Goal: Obtain resource: Download file/media

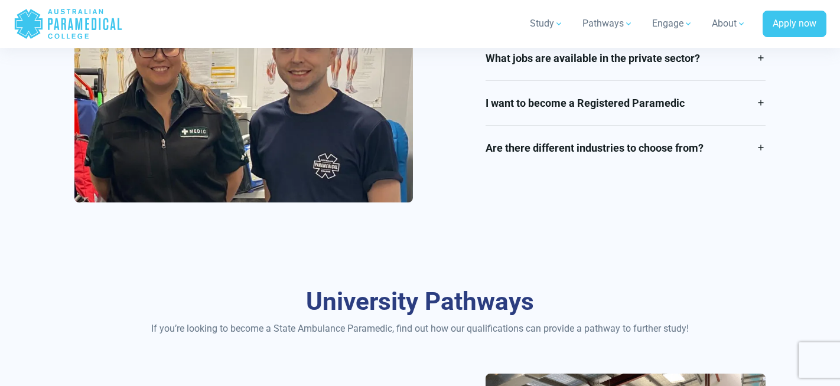
scroll to position [1514, 0]
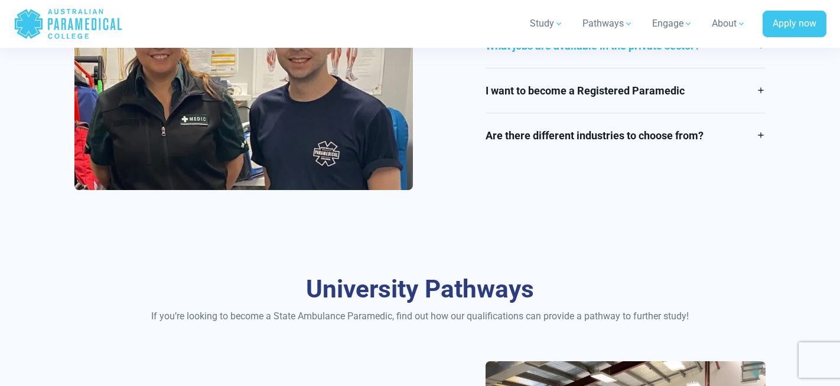
click at [760, 68] on link "What jobs are available in the private sector?" at bounding box center [625, 46] width 279 height 44
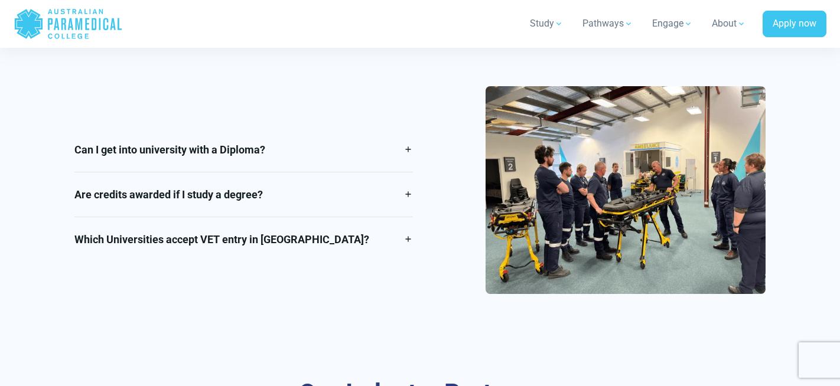
scroll to position [2164, 0]
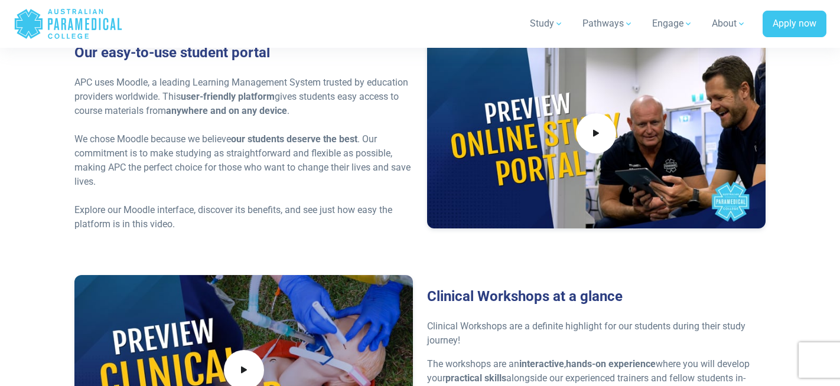
scroll to position [2992, 0]
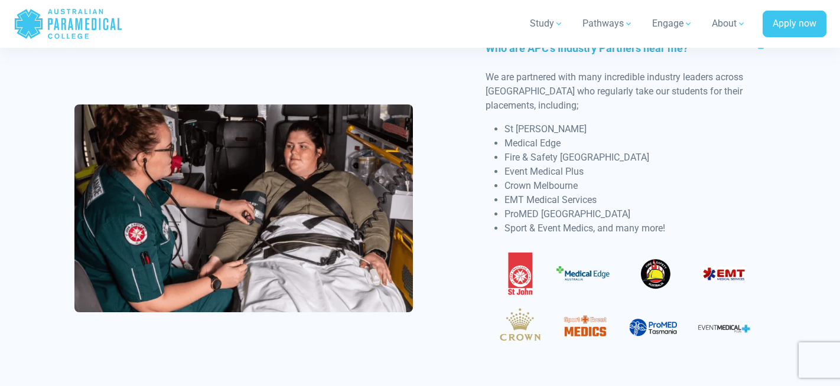
scroll to position [2622, 0]
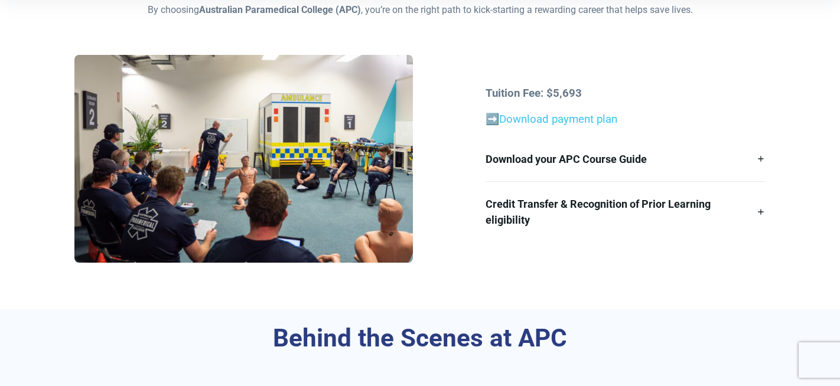
scroll to position [350, 0]
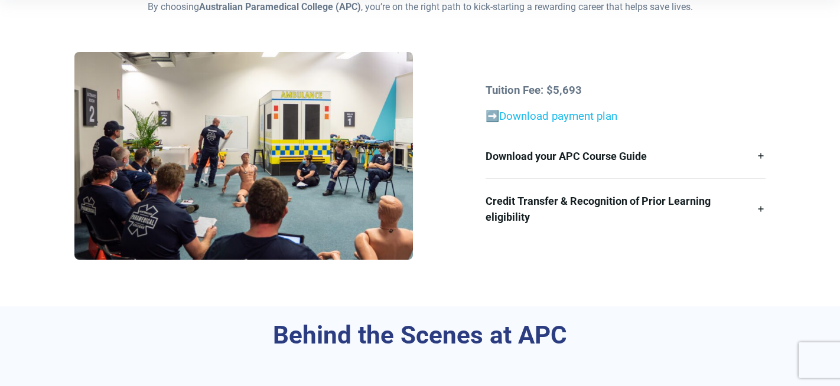
click at [527, 123] on link "Download payment plan" at bounding box center [558, 116] width 118 height 13
click at [651, 178] on link "Download your APC Course Guide" at bounding box center [625, 156] width 279 height 44
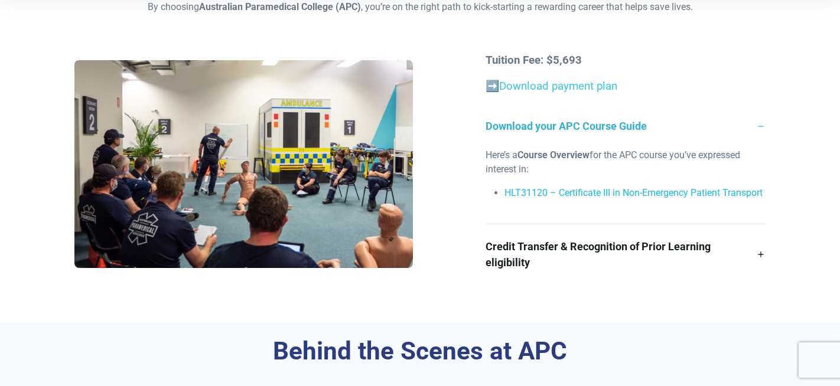
click at [630, 198] on link "HLT31120 – Certificate III in Non-Emergency Patient Transport" at bounding box center [633, 192] width 258 height 11
